Goal: Find specific page/section

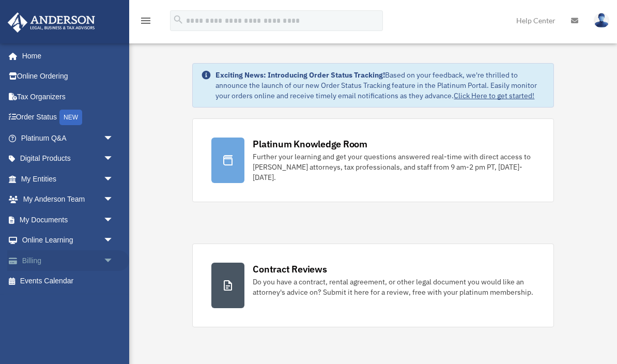
click at [32, 251] on link "Billing arrow_drop_down" at bounding box center [68, 260] width 122 height 21
click at [112, 258] on span "arrow_drop_down" at bounding box center [113, 260] width 21 height 21
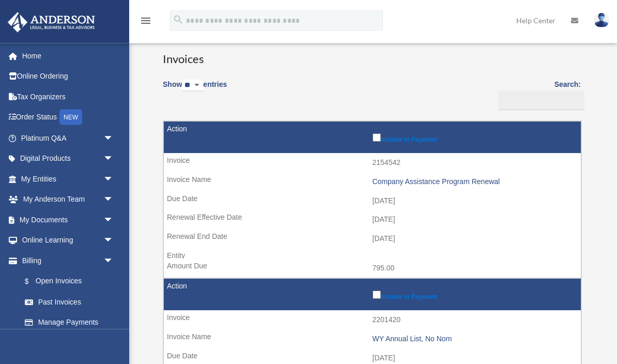
scroll to position [57, 0]
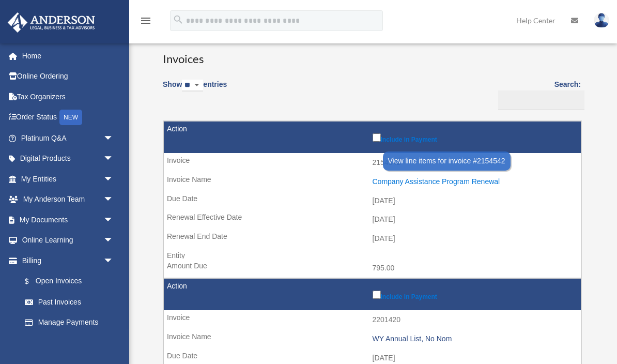
click at [399, 178] on div "Company Assistance Program Renewal" at bounding box center [475, 181] width 204 height 9
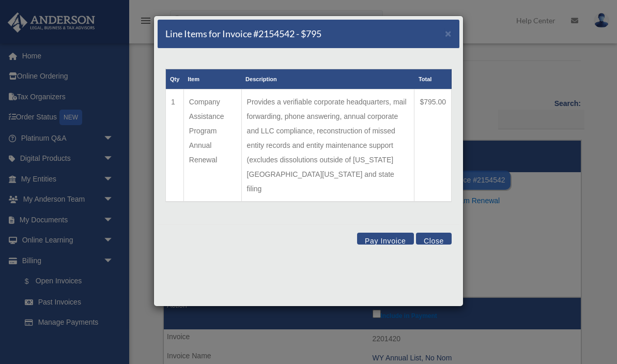
scroll to position [35, 0]
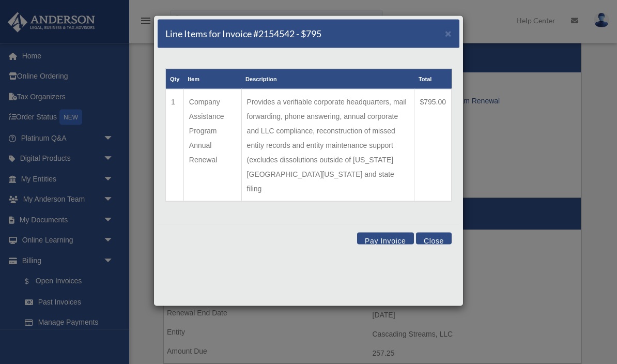
click at [439, 233] on button "Close" at bounding box center [434, 239] width 36 height 12
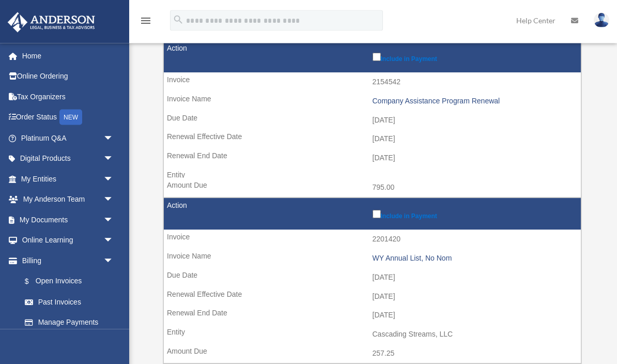
scroll to position [137, 0]
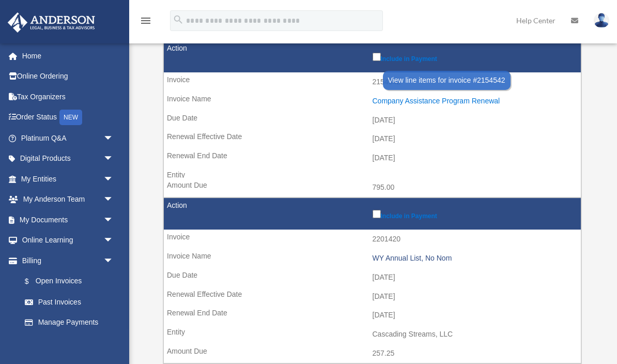
click at [479, 97] on div "Company Assistance Program Renewal" at bounding box center [475, 101] width 204 height 9
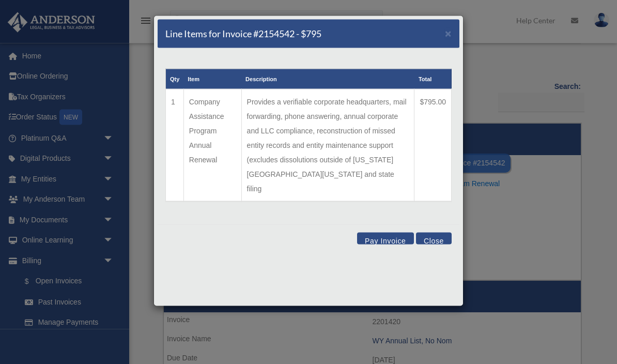
scroll to position [55, 0]
click at [449, 36] on span "×" at bounding box center [448, 33] width 7 height 12
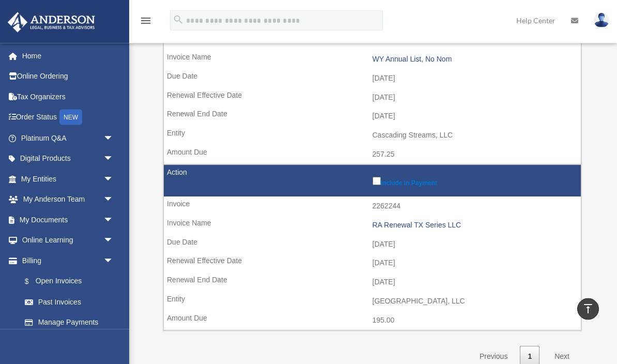
scroll to position [336, 0]
